Goal: Task Accomplishment & Management: Manage account settings

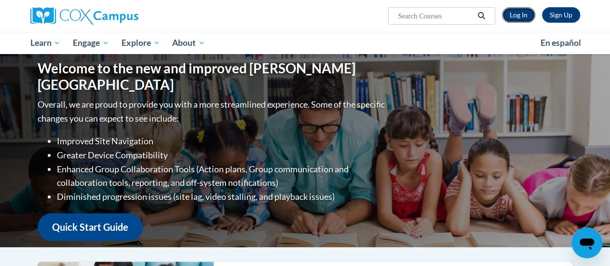
click at [520, 20] on link "Log In" at bounding box center [518, 14] width 33 height 15
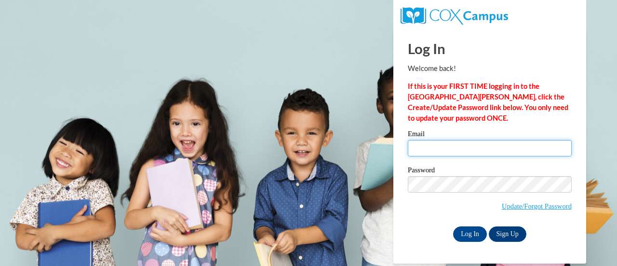
click at [449, 149] on input "Email" at bounding box center [490, 148] width 164 height 16
type input "e047507@muscogee.k12.ga.us"
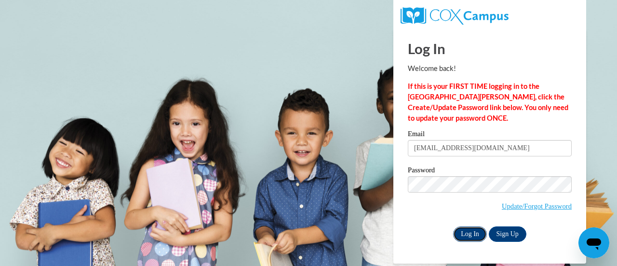
click at [471, 235] on input "Log In" at bounding box center [470, 233] width 34 height 15
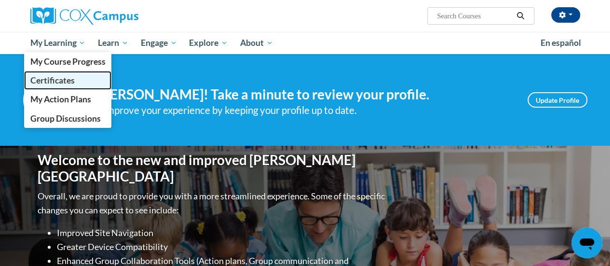
click at [76, 84] on link "Certificates" at bounding box center [68, 80] width 88 height 19
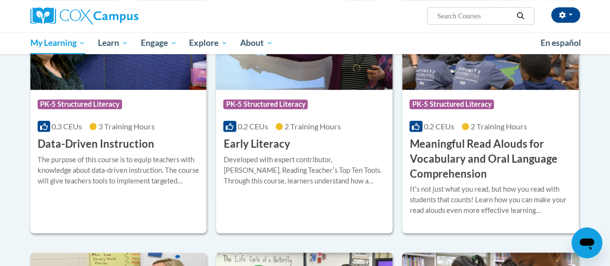
scroll to position [241, 0]
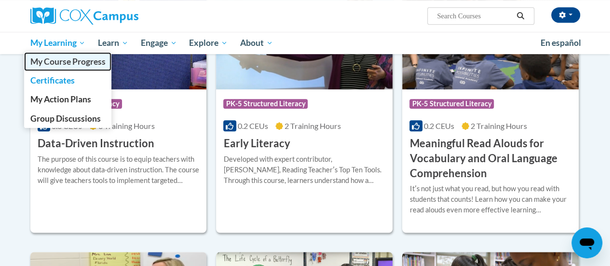
click at [68, 61] on span "My Course Progress" at bounding box center [67, 61] width 75 height 10
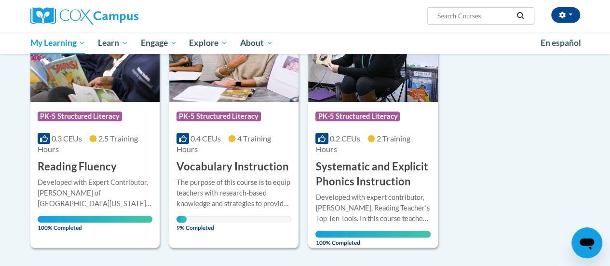
scroll to position [196, 0]
